Goal: Navigation & Orientation: Locate item on page

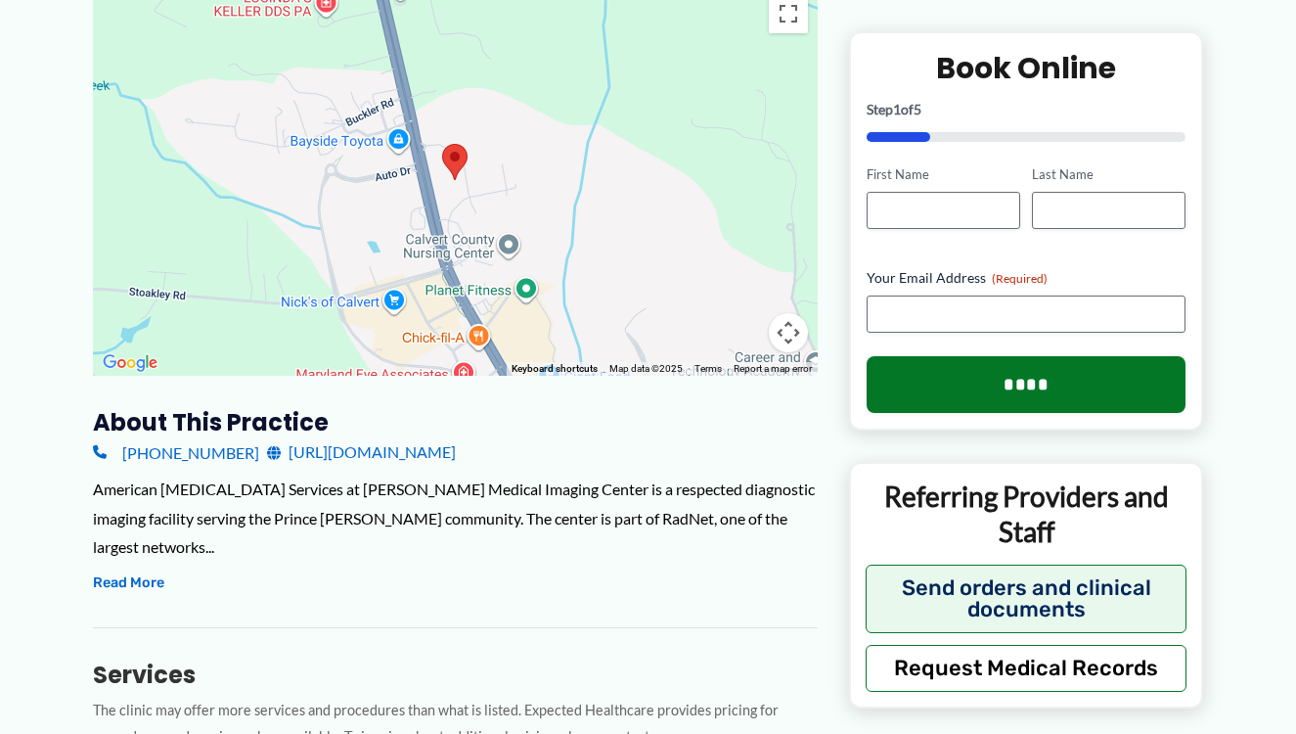
scroll to position [356, 0]
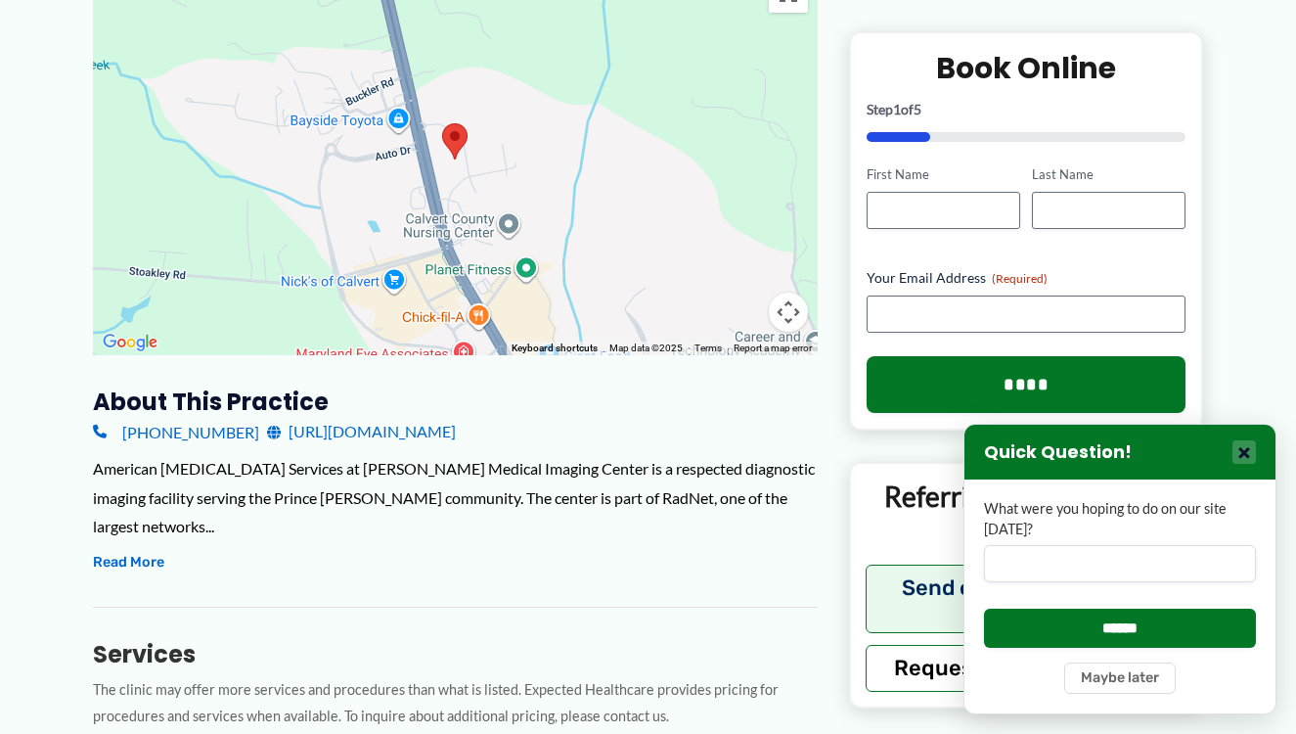
click at [1245, 451] on button "×" at bounding box center [1244, 451] width 23 height 23
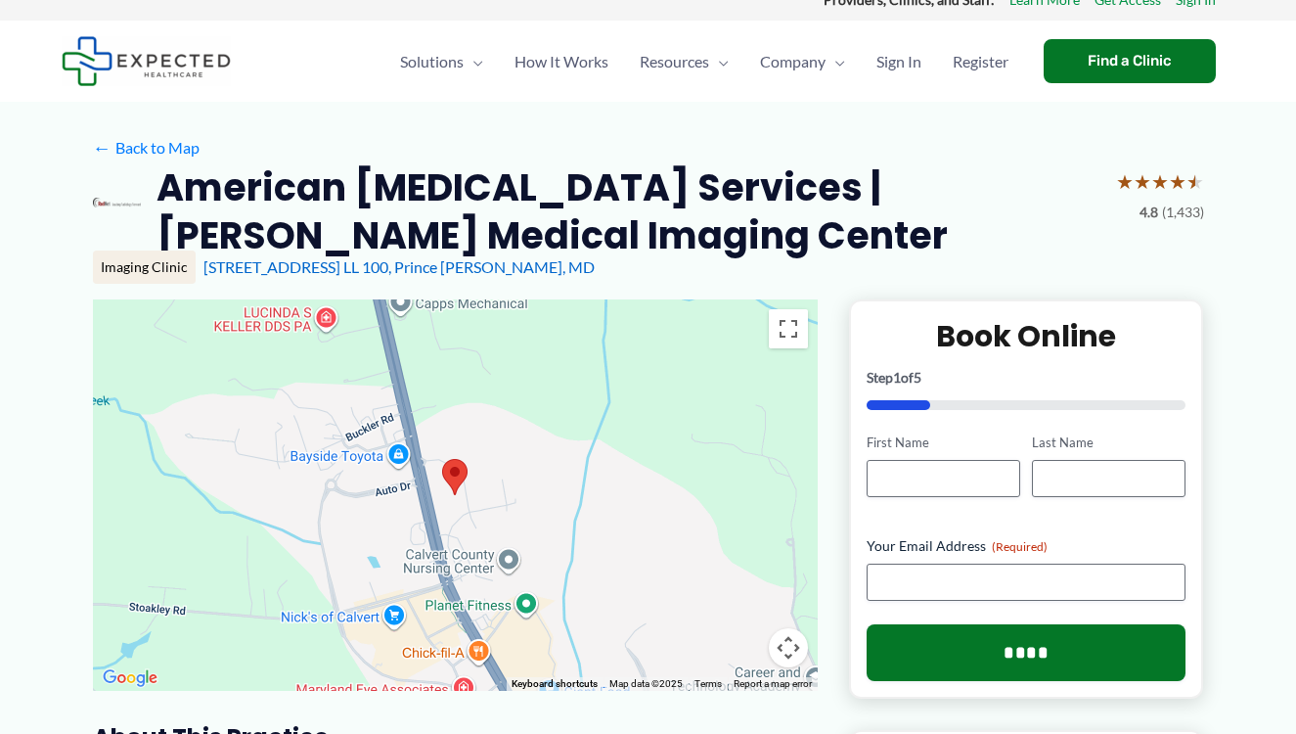
scroll to position [0, 0]
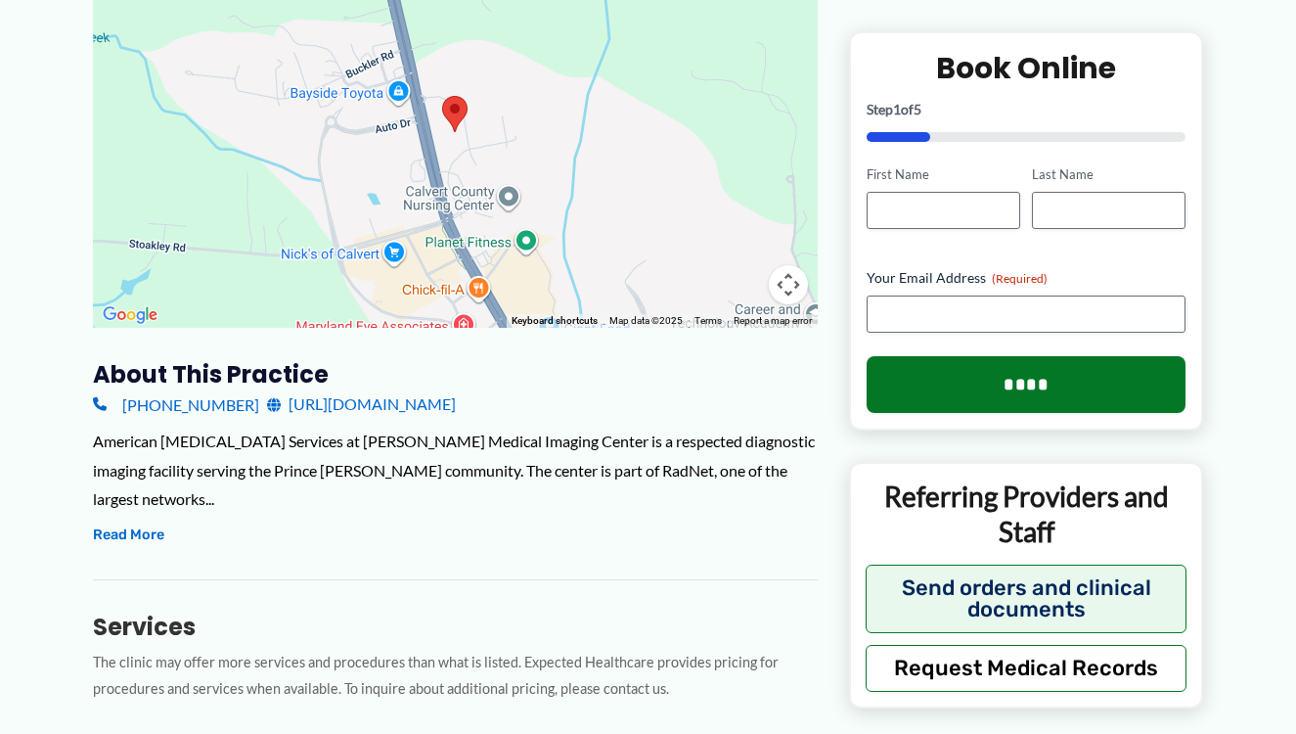
scroll to position [388, 0]
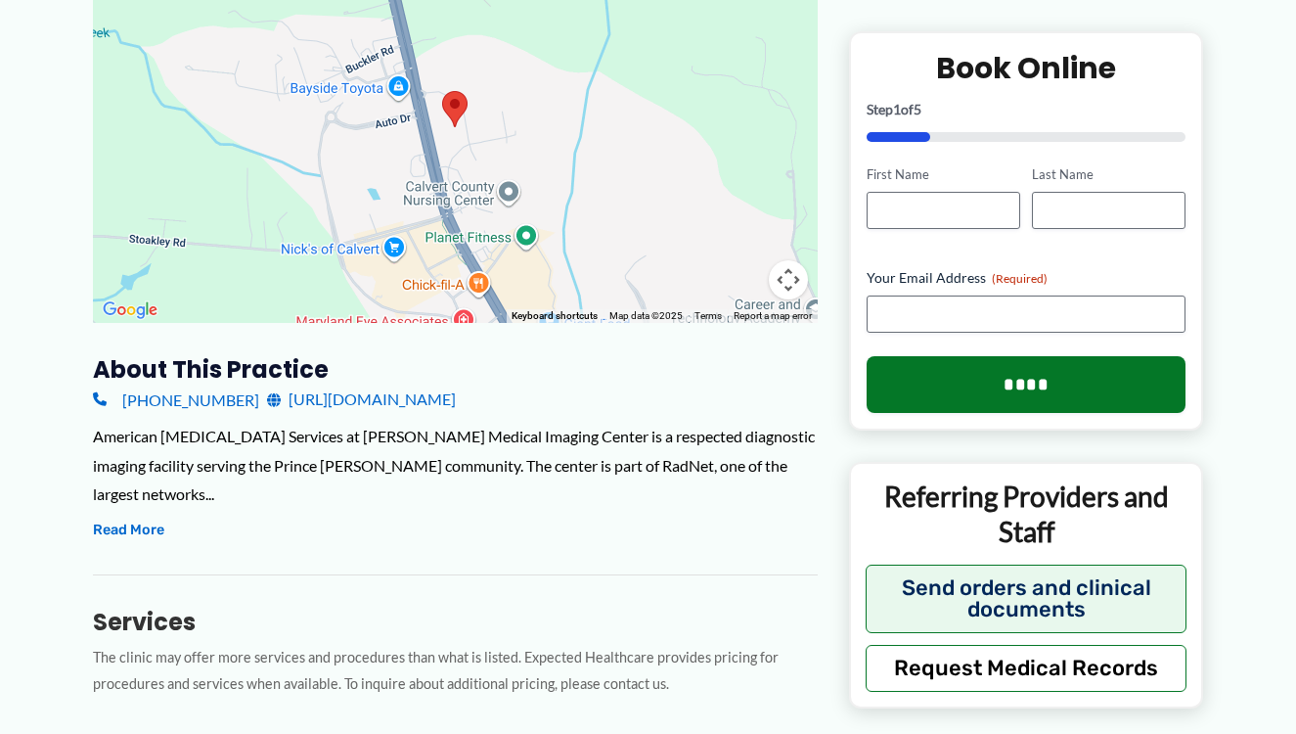
click at [789, 279] on button "Map camera controls" at bounding box center [788, 279] width 39 height 39
click at [737, 184] on button "Zoom in" at bounding box center [739, 181] width 39 height 39
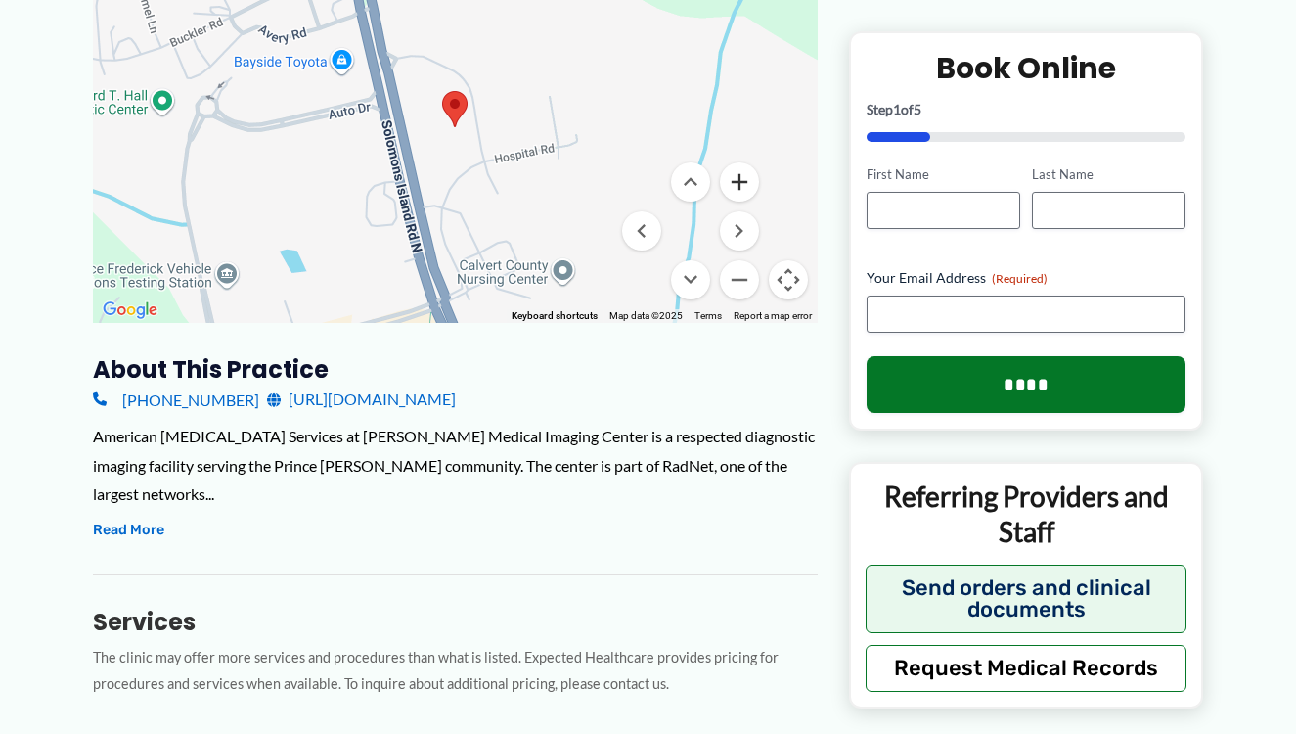
click at [737, 184] on button "Zoom in" at bounding box center [739, 181] width 39 height 39
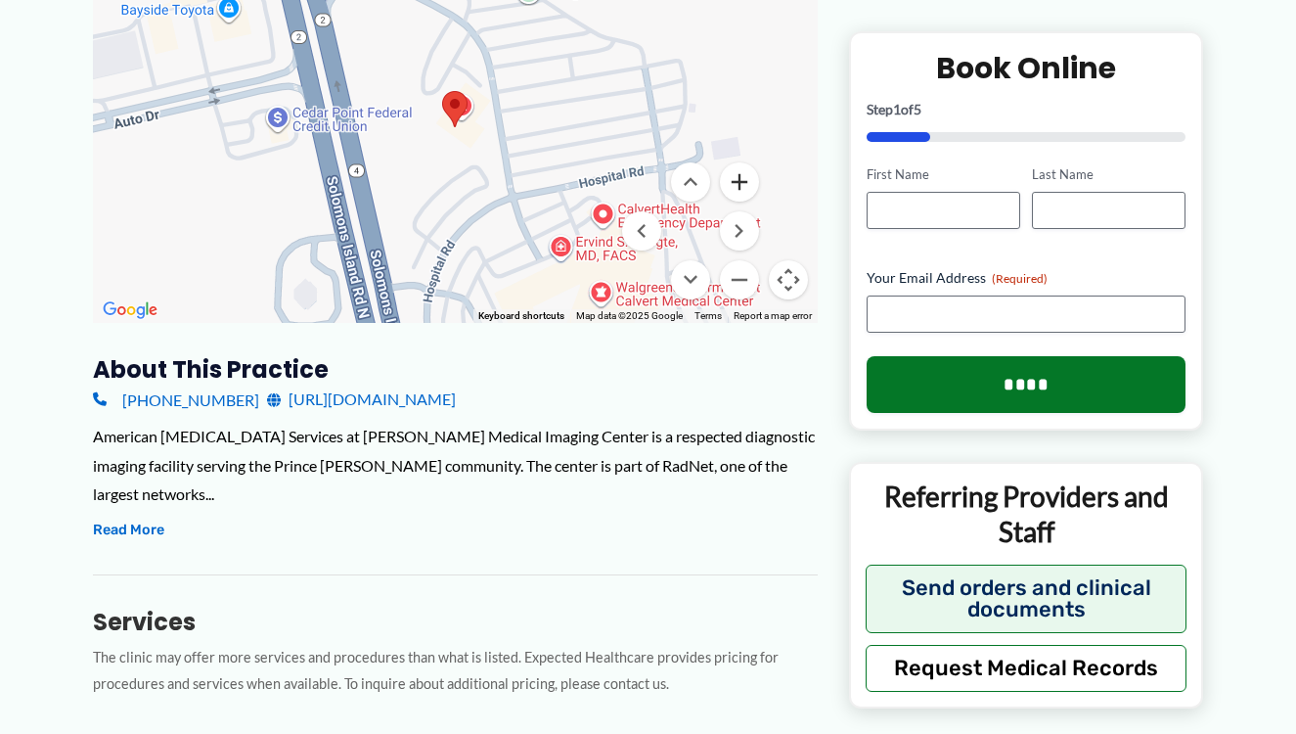
click at [737, 184] on button "Zoom in" at bounding box center [739, 181] width 39 height 39
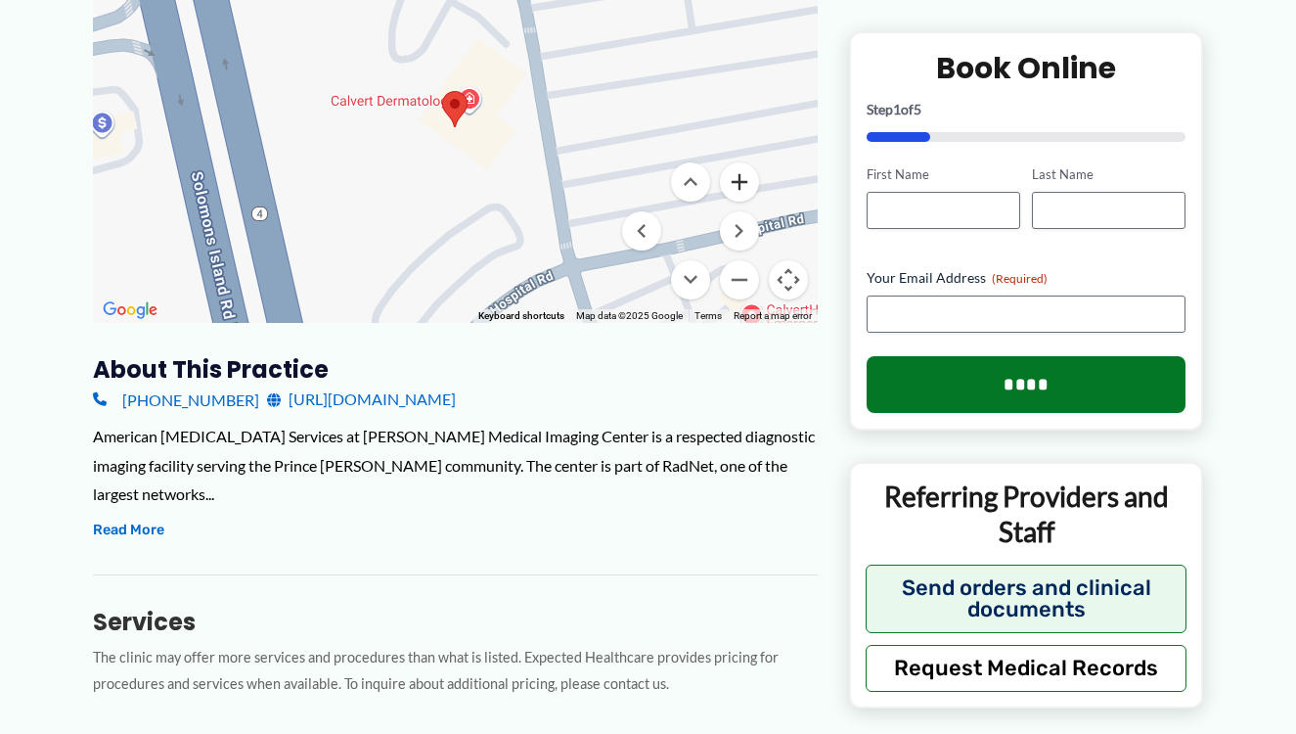
click at [737, 184] on button "Zoom in" at bounding box center [739, 181] width 39 height 39
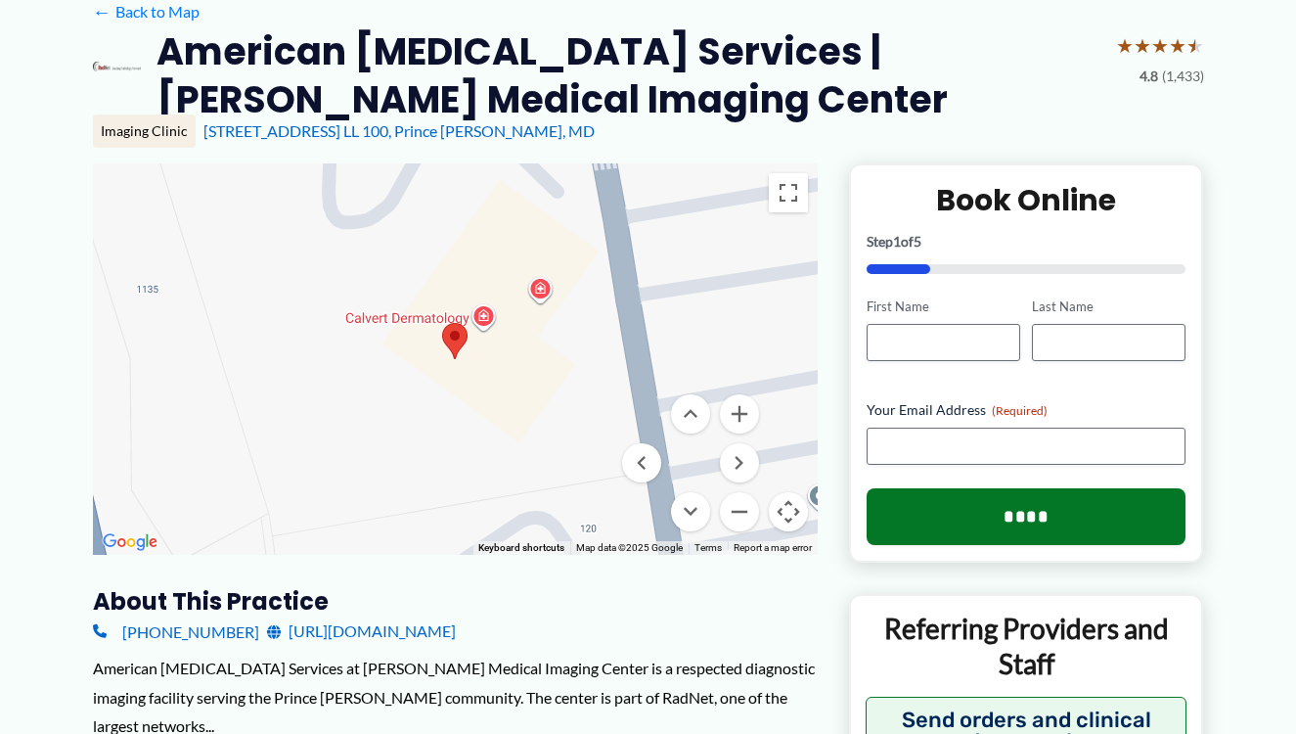
scroll to position [146, 0]
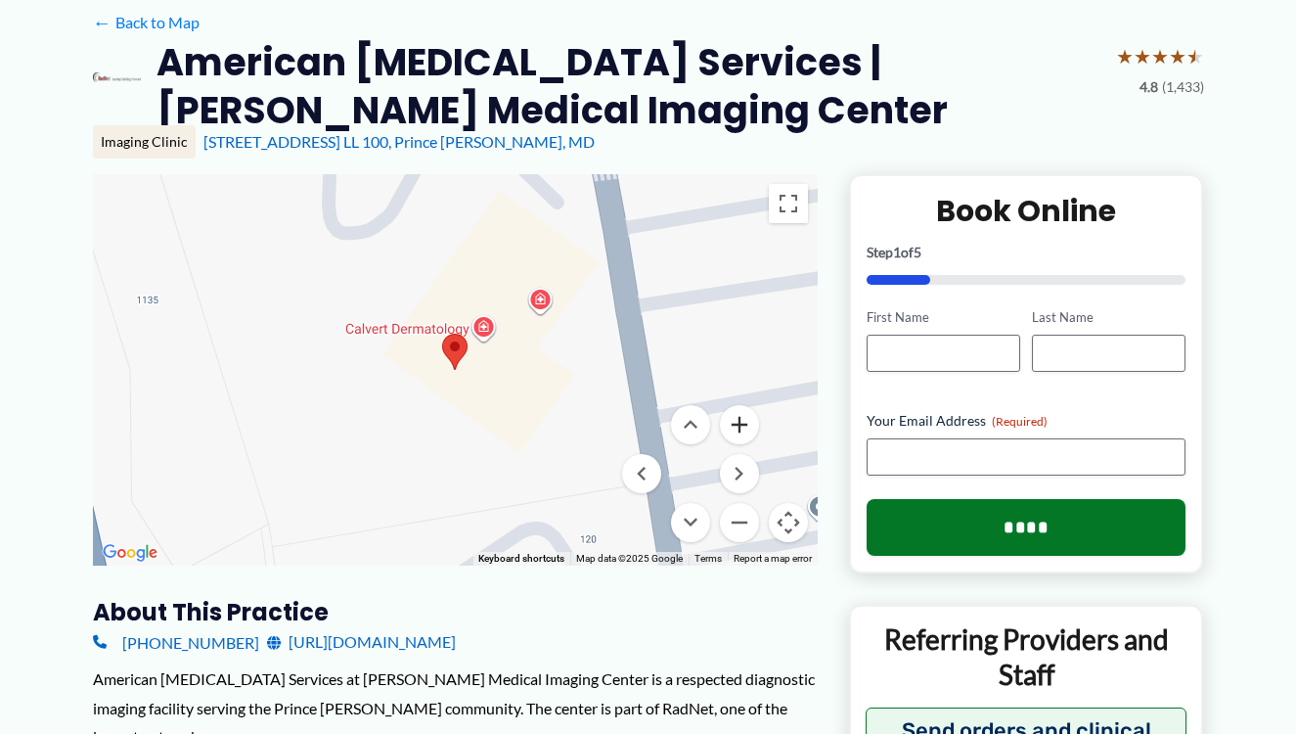
click at [740, 422] on button "Zoom in" at bounding box center [739, 424] width 39 height 39
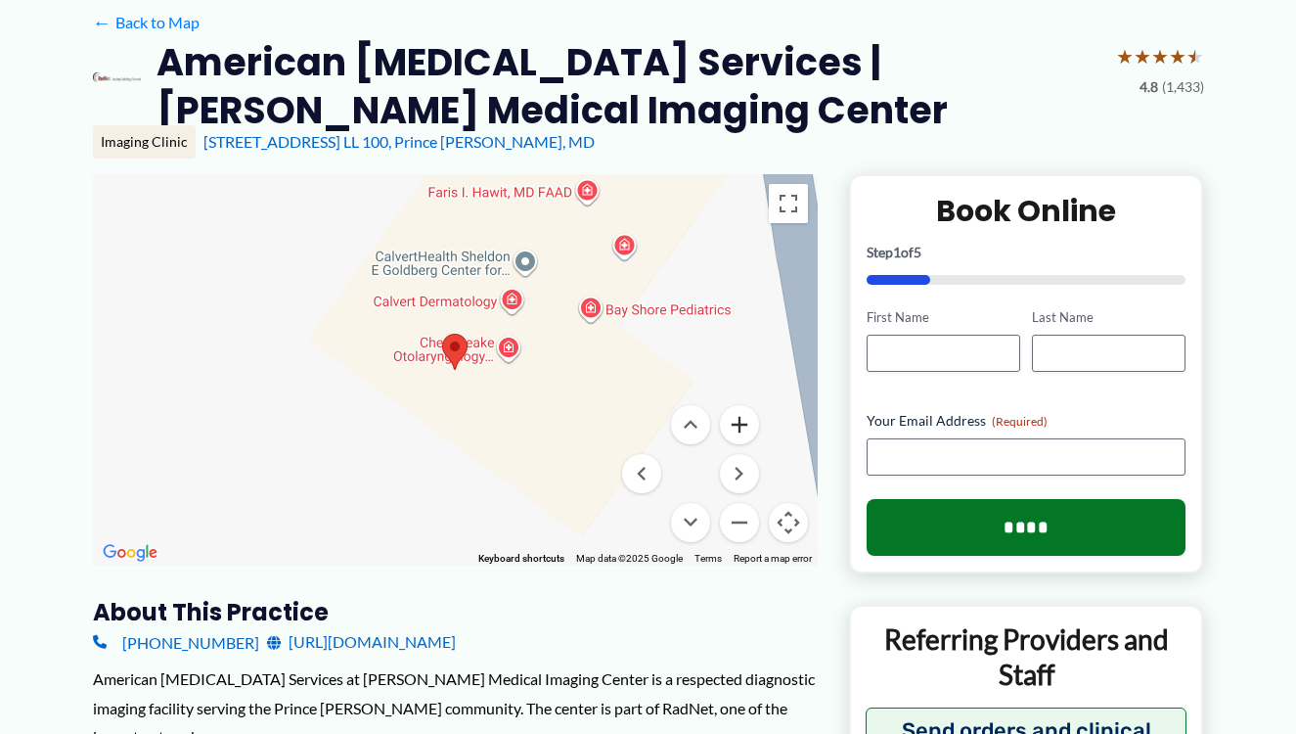
click at [740, 422] on button "Zoom in" at bounding box center [739, 424] width 39 height 39
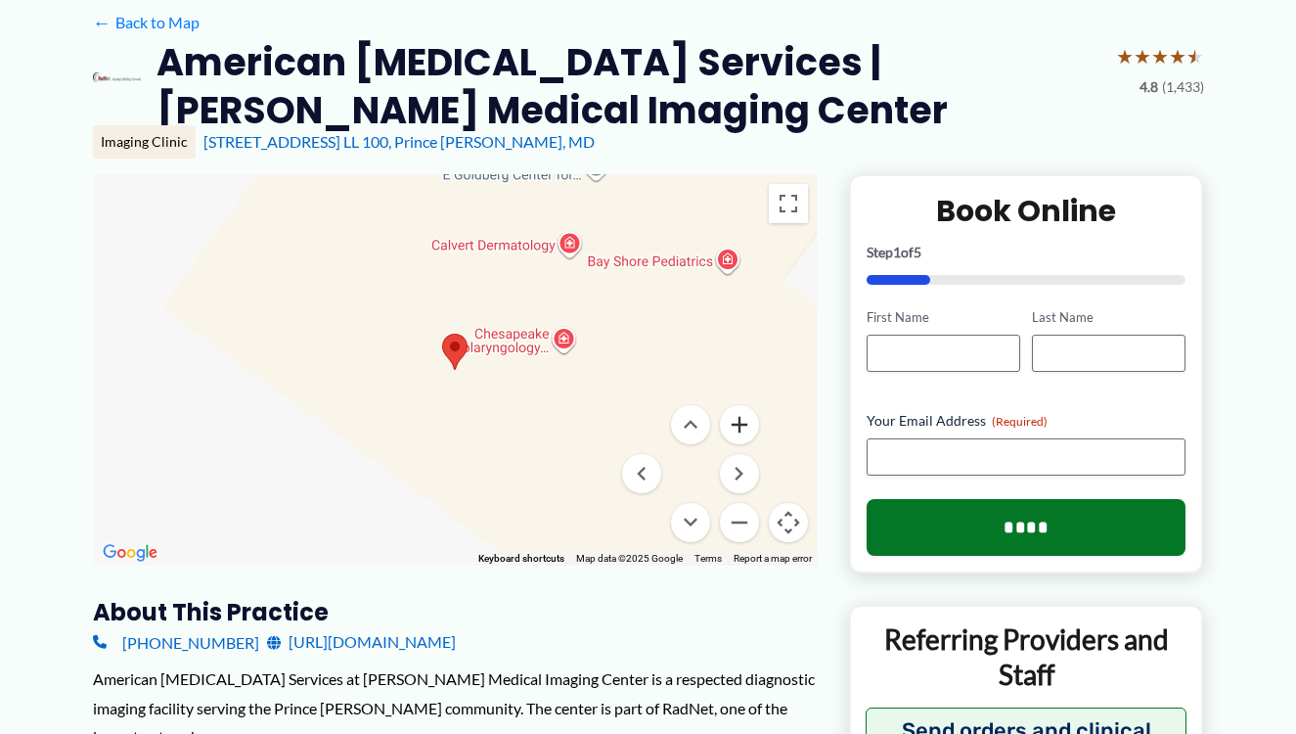
click at [740, 422] on button "Zoom in" at bounding box center [739, 424] width 39 height 39
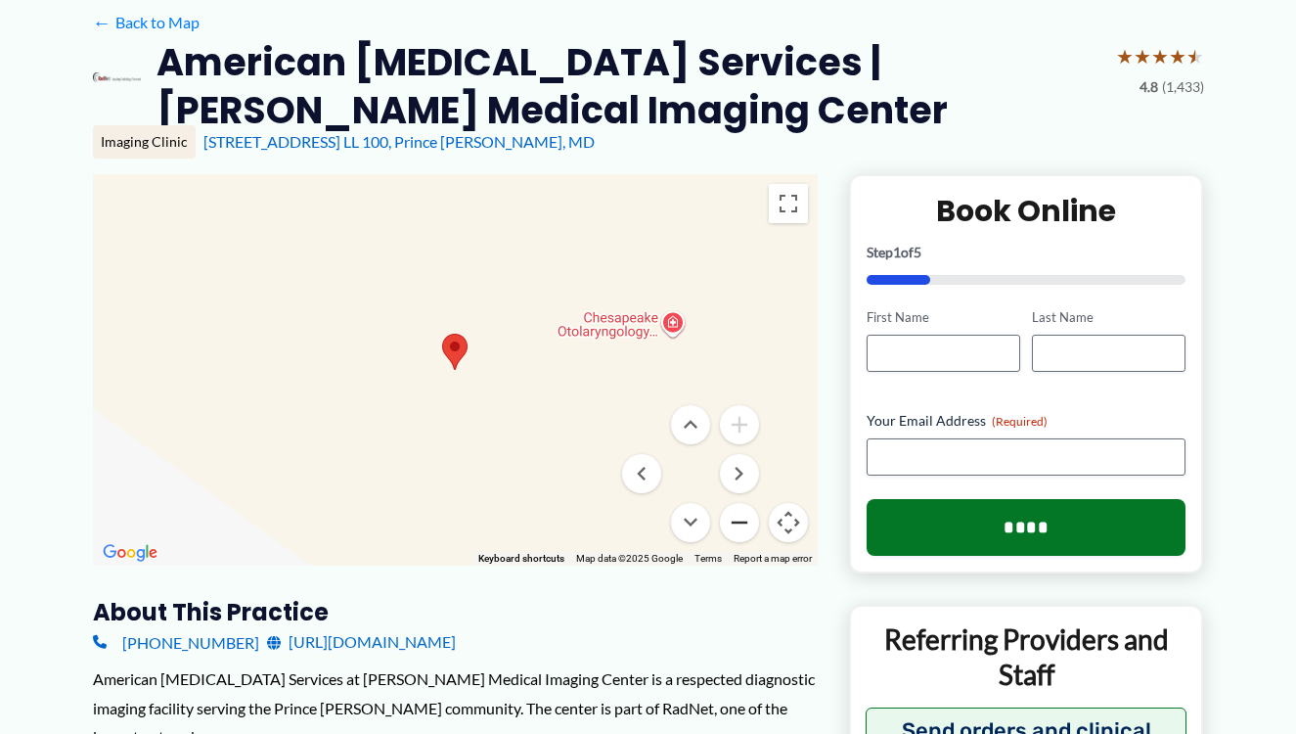
click at [740, 524] on button "Zoom out" at bounding box center [739, 522] width 39 height 39
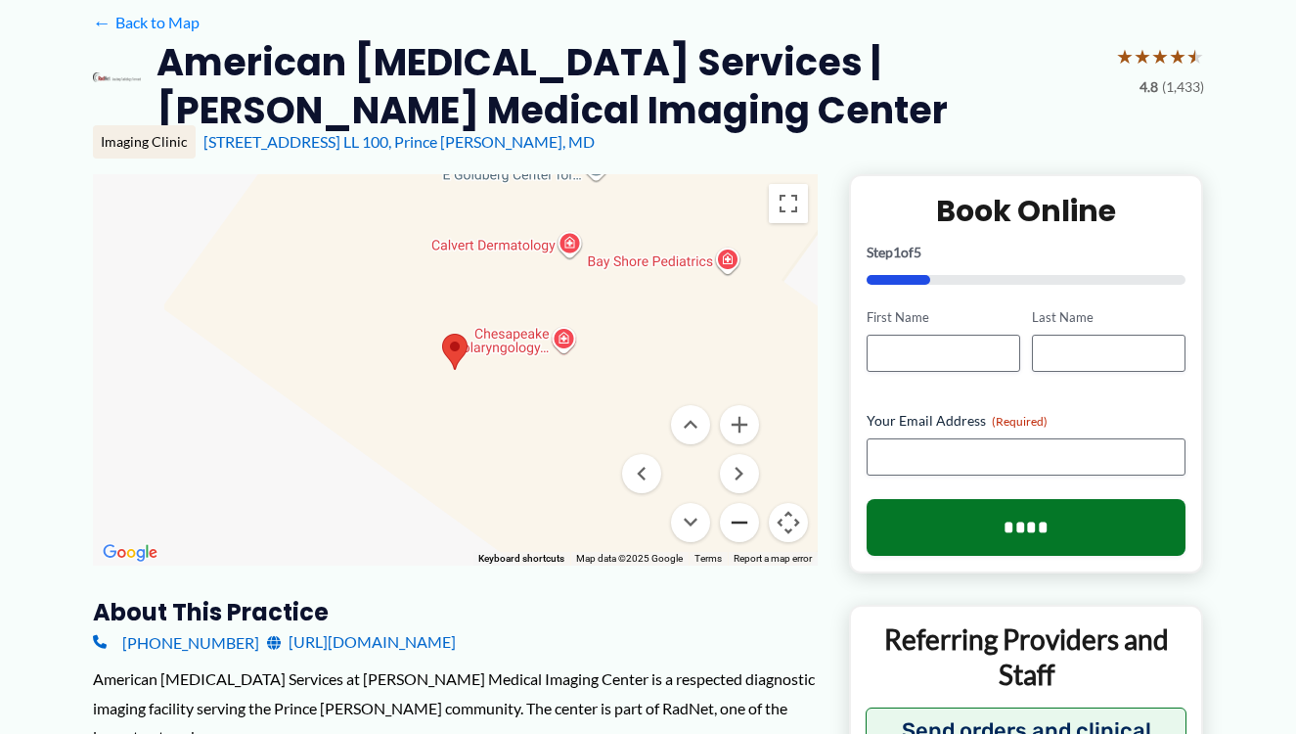
click at [740, 524] on button "Zoom out" at bounding box center [739, 522] width 39 height 39
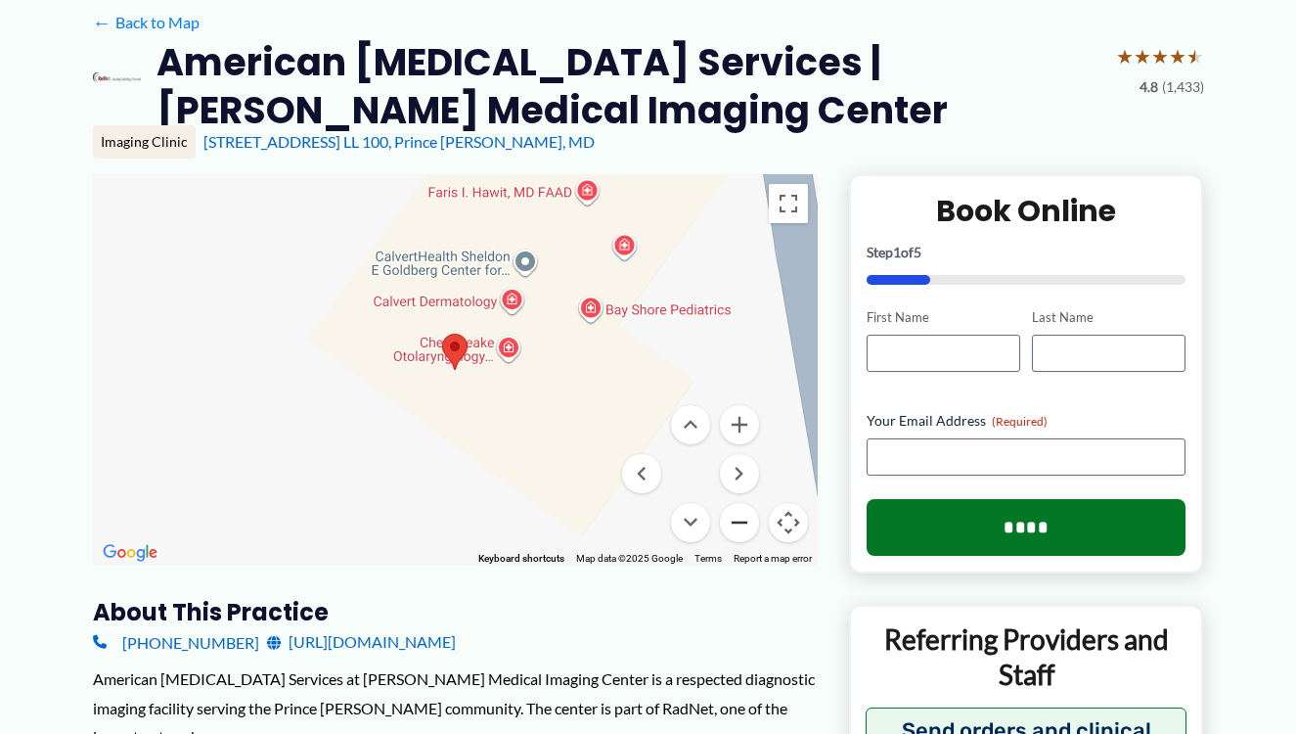
click at [740, 524] on button "Zoom out" at bounding box center [739, 522] width 39 height 39
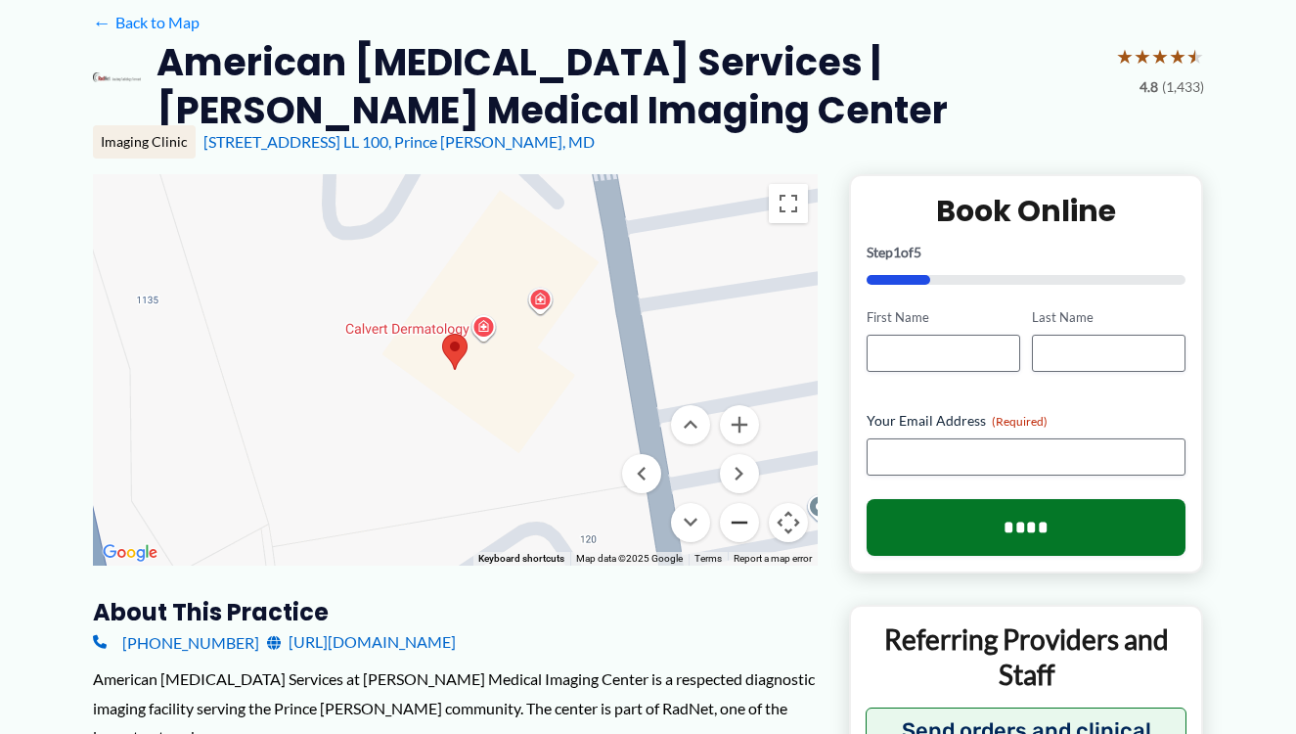
click at [740, 524] on button "Zoom out" at bounding box center [739, 522] width 39 height 39
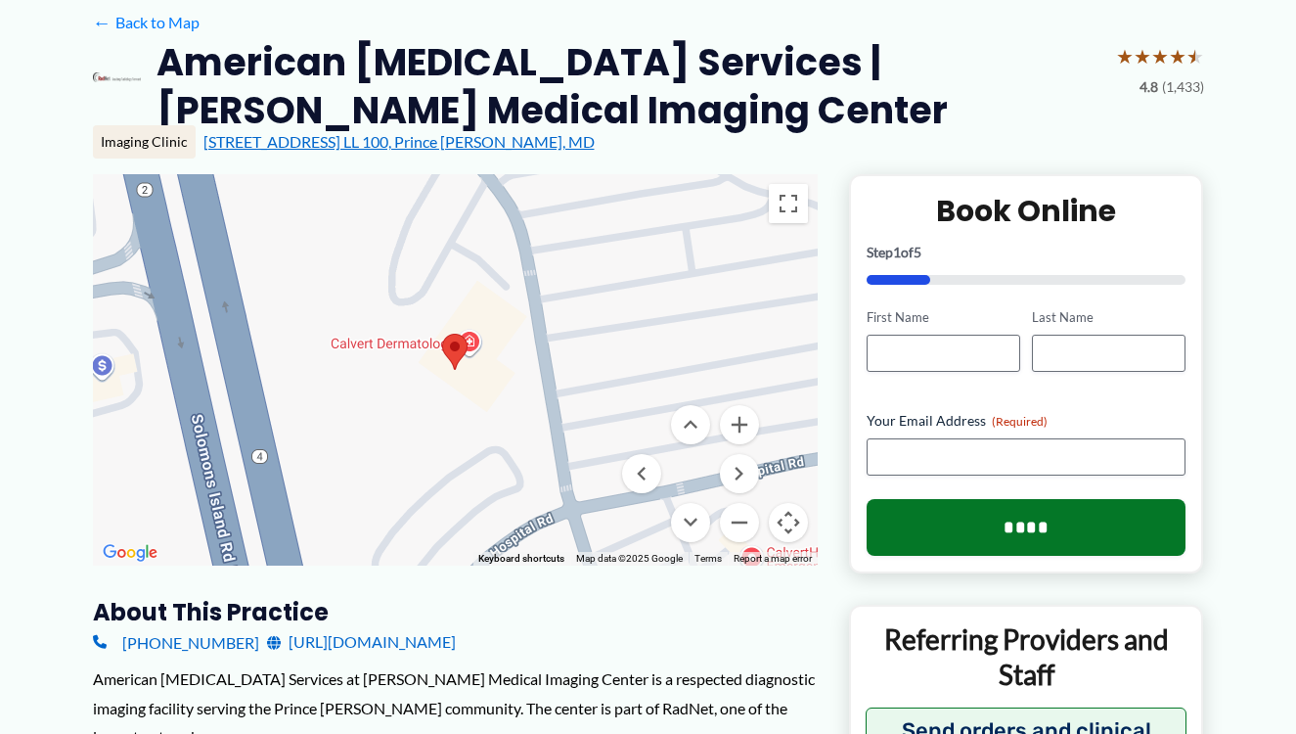
click at [383, 143] on link "[STREET_ADDRESS] LL 100, Prince [PERSON_NAME], MD" at bounding box center [398, 141] width 391 height 19
